Goal: Task Accomplishment & Management: Use online tool/utility

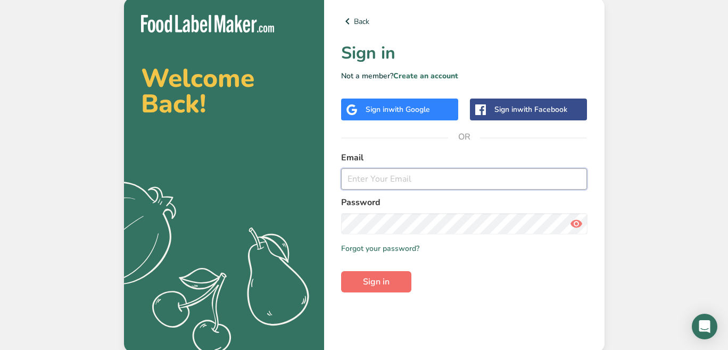
type input "[PERSON_NAME][EMAIL_ADDRESS][DOMAIN_NAME]"
click at [391, 278] on button "Sign in" at bounding box center [376, 281] width 70 height 21
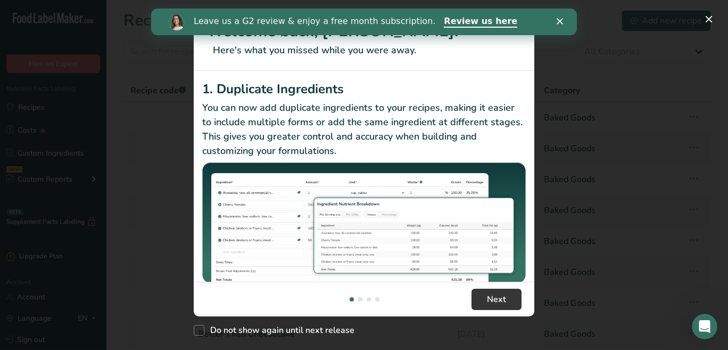
click at [558, 22] on icon "Close" at bounding box center [560, 21] width 6 height 6
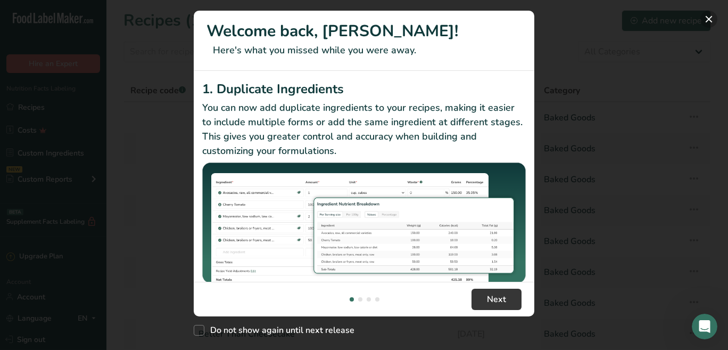
click at [709, 20] on button "New Features" at bounding box center [709, 19] width 17 height 17
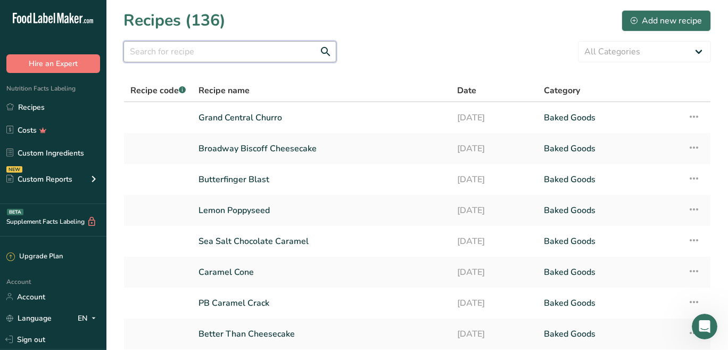
click at [273, 57] on input "text" at bounding box center [229, 51] width 213 height 21
type input "brookie"
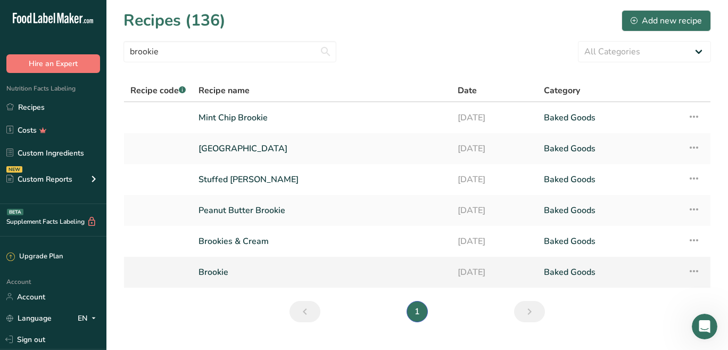
click at [694, 273] on icon at bounding box center [694, 270] width 13 height 19
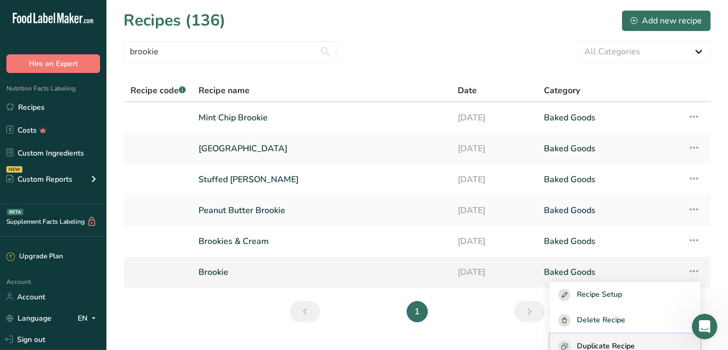
click at [635, 344] on span "Duplicate Recipe" at bounding box center [606, 346] width 58 height 12
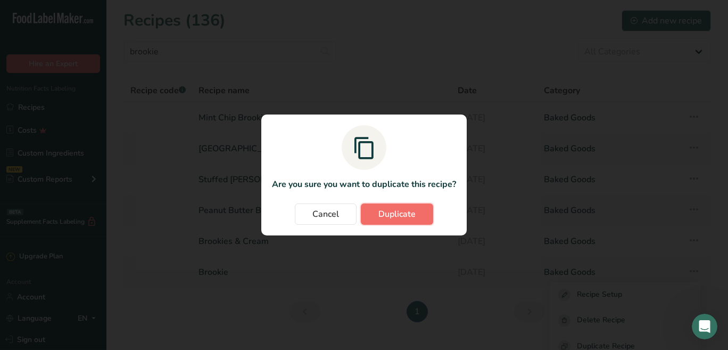
click at [405, 218] on span "Duplicate" at bounding box center [396, 214] width 37 height 13
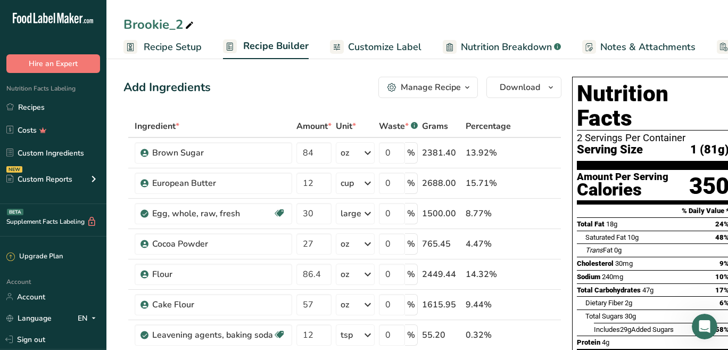
click at [166, 24] on div "Brookie_2" at bounding box center [159, 24] width 72 height 19
click at [166, 24] on input "Brookie_2" at bounding box center [417, 24] width 588 height 19
type input "Galatic Brownie"
click at [194, 79] on div "Add Ingredients" at bounding box center [166, 88] width 87 height 18
click at [320, 270] on input "86.4" at bounding box center [314, 274] width 35 height 21
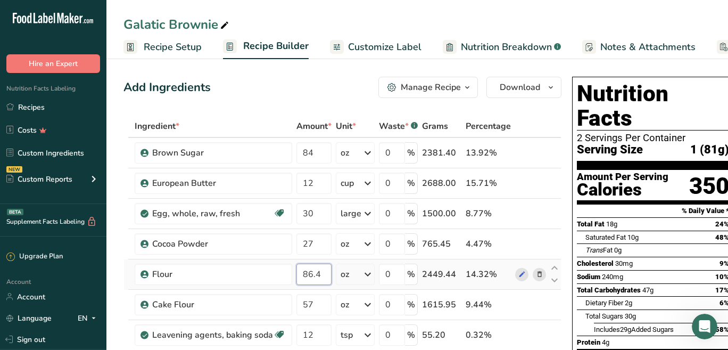
click at [320, 270] on input "86.4" at bounding box center [314, 274] width 35 height 21
type input "92.4"
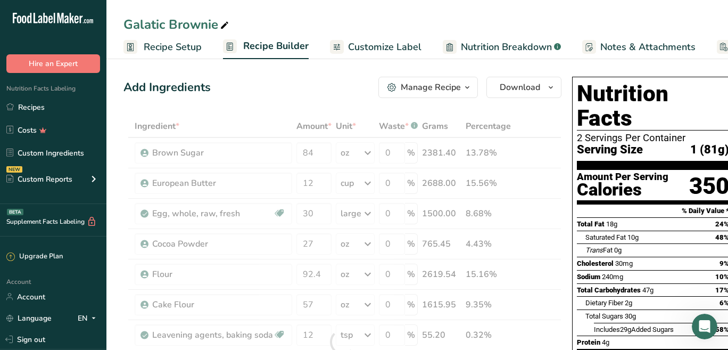
click at [586, 204] on section "% Daily Value *" at bounding box center [653, 210] width 152 height 13
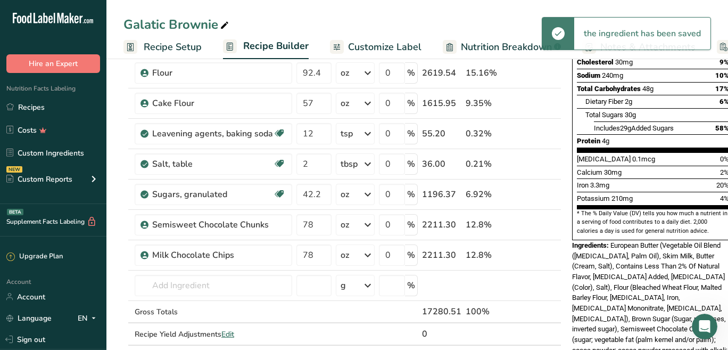
scroll to position [206, 0]
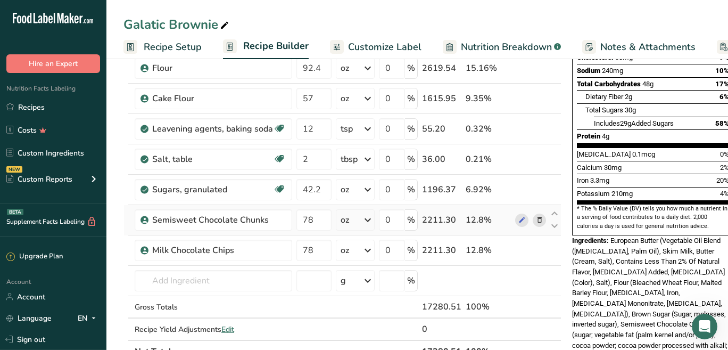
click at [536, 220] on icon at bounding box center [539, 220] width 7 height 11
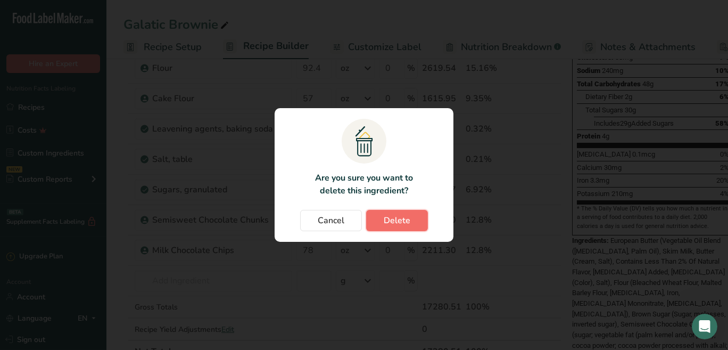
click at [393, 225] on span "Delete" at bounding box center [397, 220] width 27 height 13
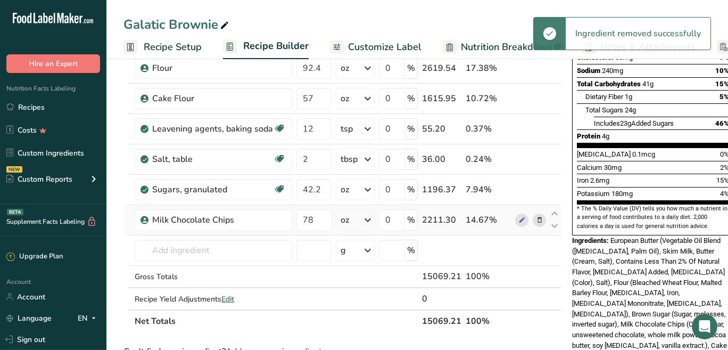
click at [536, 219] on icon at bounding box center [539, 220] width 7 height 11
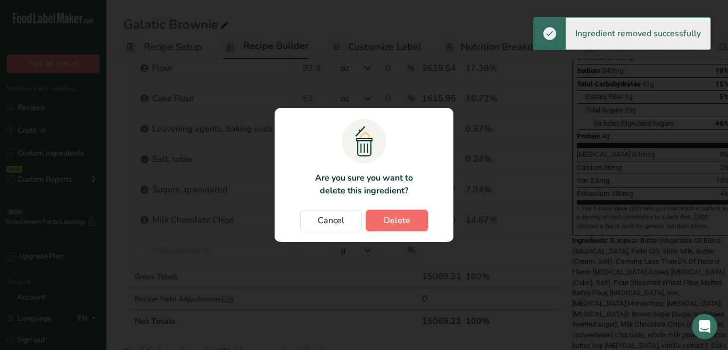
click at [419, 221] on button "Delete" at bounding box center [397, 220] width 62 height 21
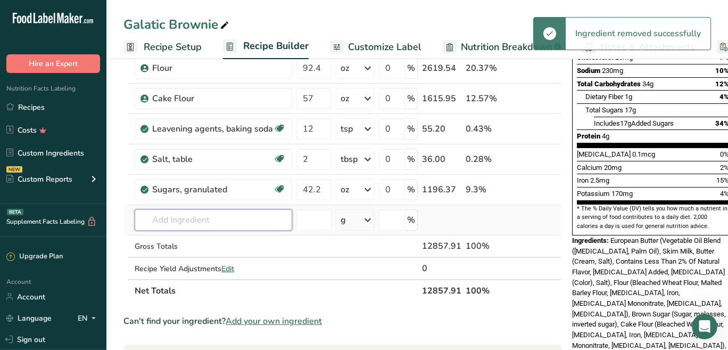
click at [205, 219] on input "text" at bounding box center [214, 219] width 158 height 21
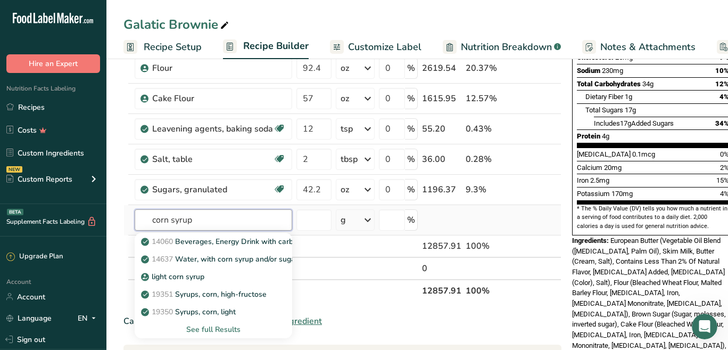
type input "corn syrup"
click at [222, 330] on div "See full Results" at bounding box center [213, 329] width 141 height 11
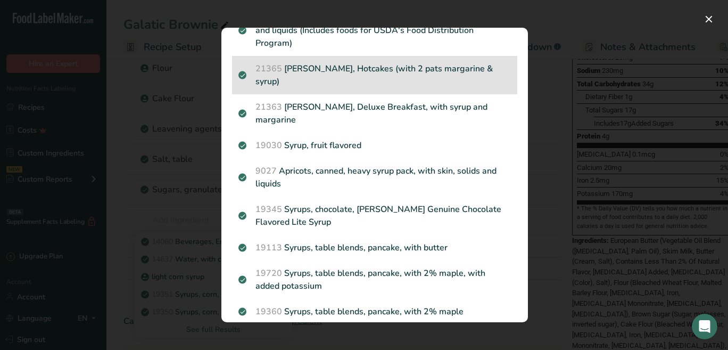
scroll to position [0, 0]
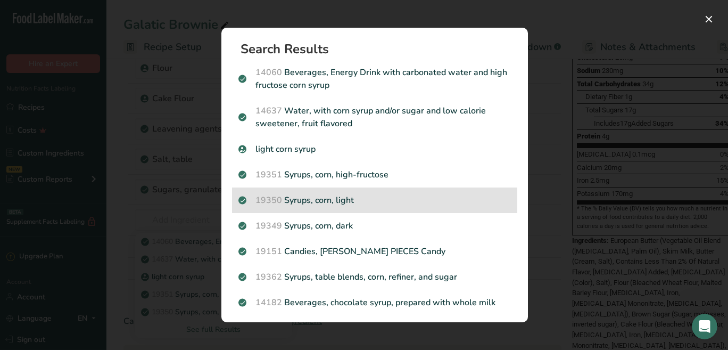
click at [359, 196] on p "19350 Syrups, corn, light" at bounding box center [374, 200] width 273 height 13
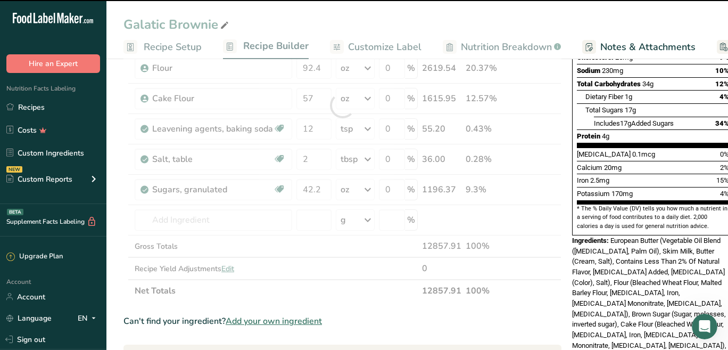
type input "0"
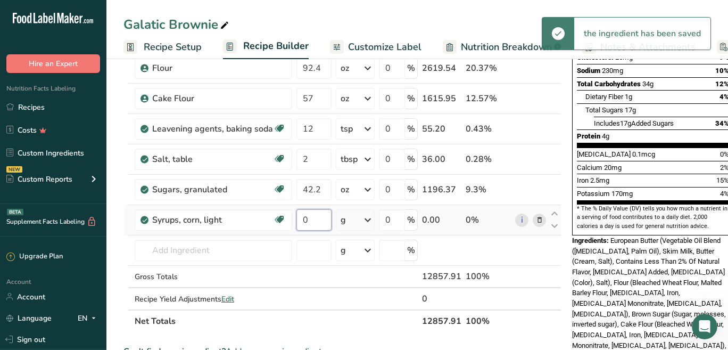
click at [315, 217] on input "0" at bounding box center [314, 219] width 35 height 21
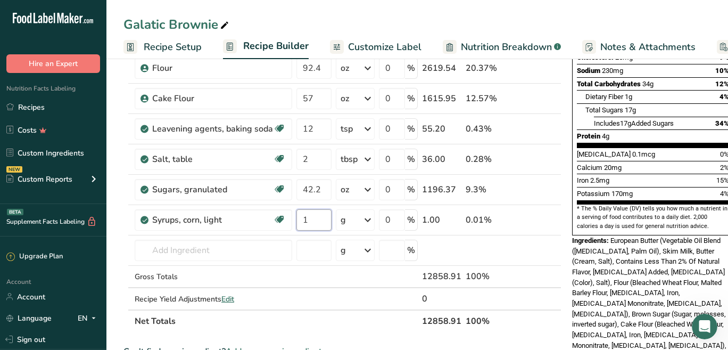
type input "1"
click at [607, 247] on span "European Butter (Vegetable Oil Blend ([MEDICAL_DATA], Palm Oil), Skim Milk, But…" at bounding box center [649, 303] width 154 height 134
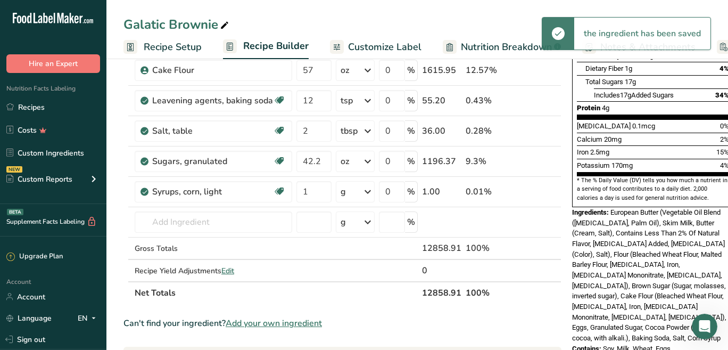
scroll to position [239, 0]
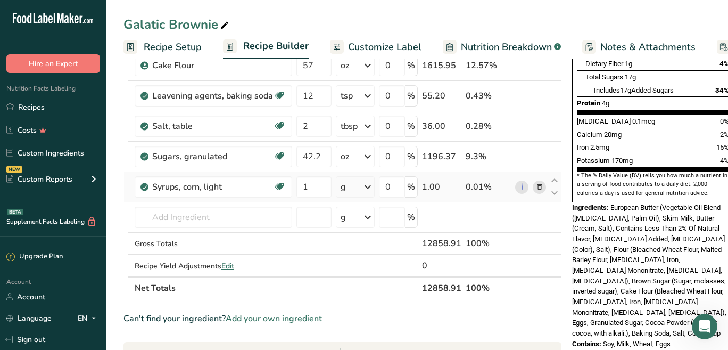
click at [536, 187] on icon at bounding box center [539, 187] width 7 height 11
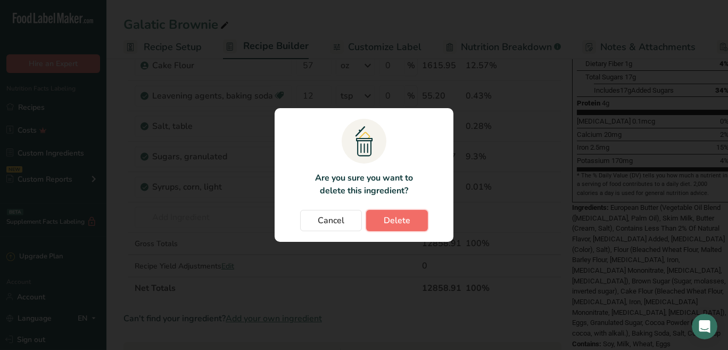
click at [413, 220] on button "Delete" at bounding box center [397, 220] width 62 height 21
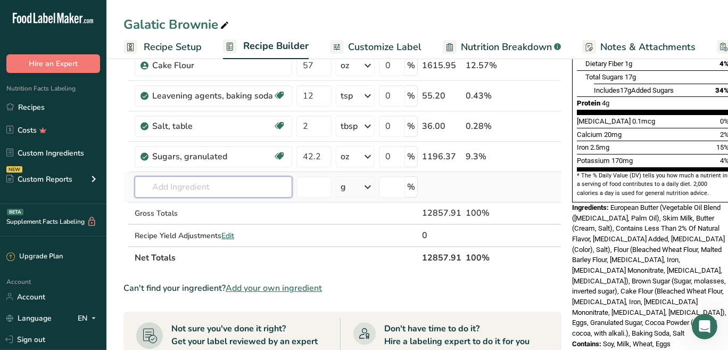
click at [190, 188] on input "text" at bounding box center [214, 186] width 158 height 21
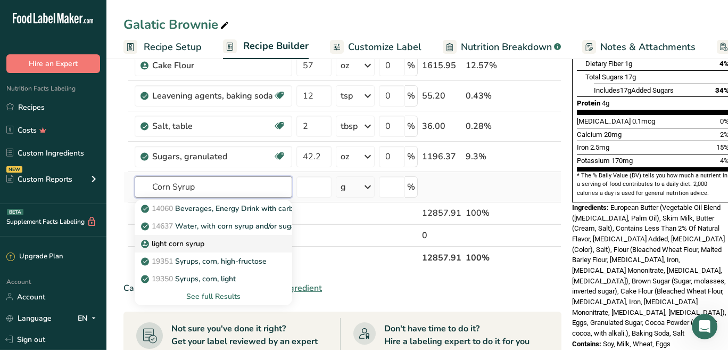
type input "Corn Syrup"
click at [194, 246] on p "light corn syrup" at bounding box center [173, 243] width 61 height 11
type input "light corn syrup"
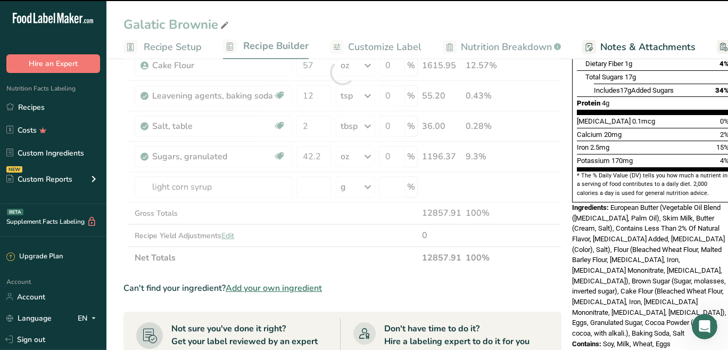
type input "0"
